Goal: Task Accomplishment & Management: Use online tool/utility

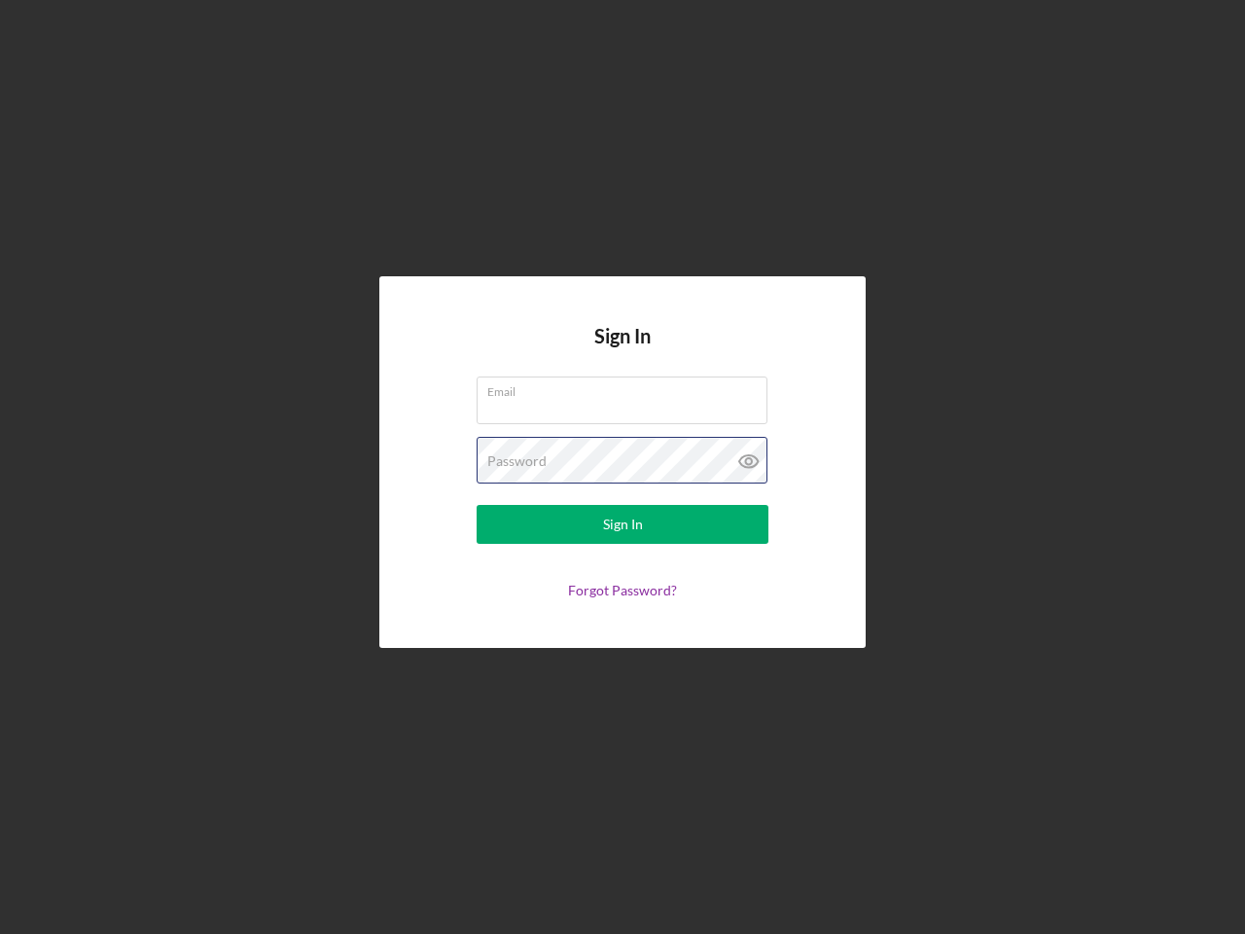
click at [623, 467] on div "Password" at bounding box center [623, 461] width 292 height 49
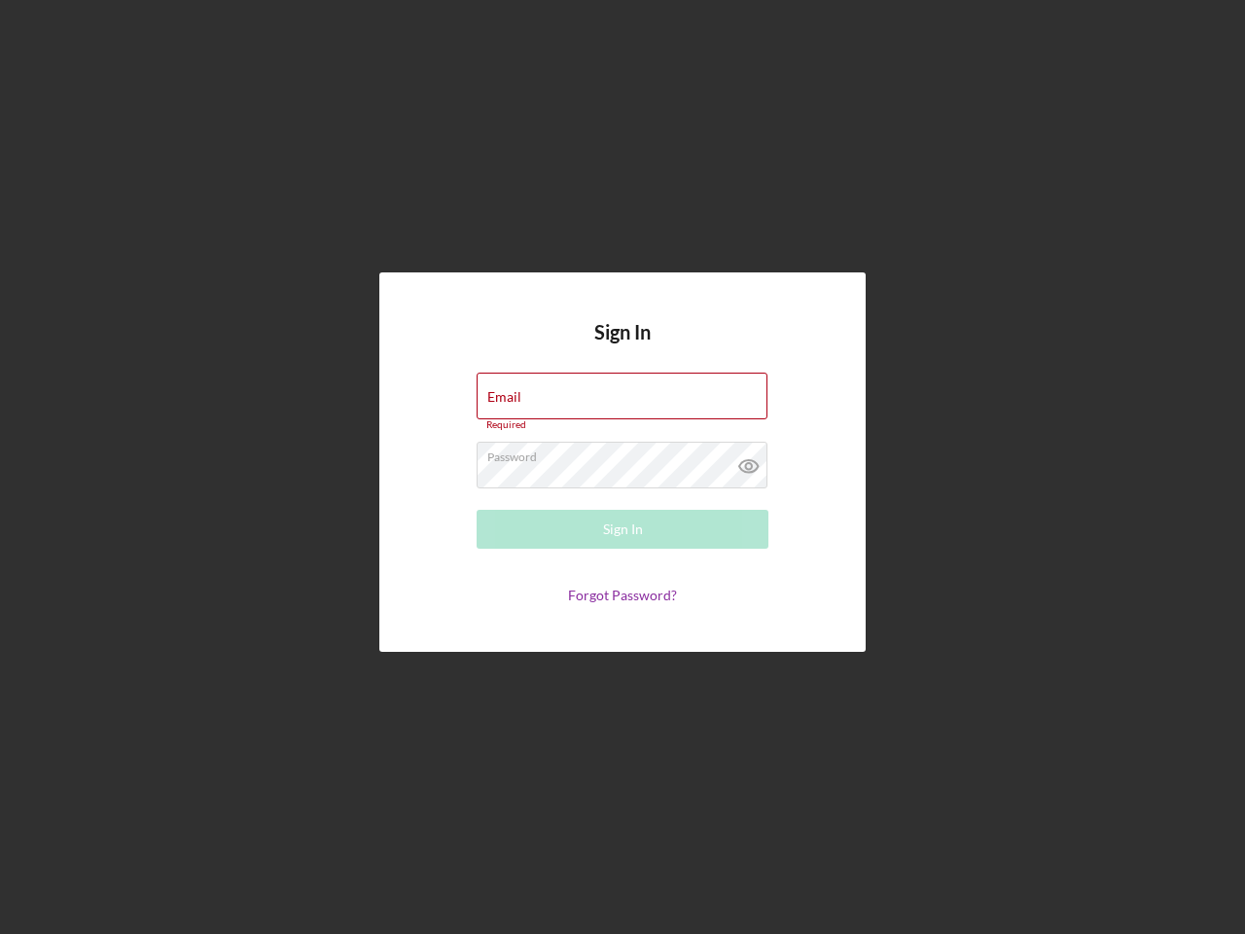
click at [749, 461] on icon at bounding box center [749, 466] width 49 height 49
